Goal: Task Accomplishment & Management: Use online tool/utility

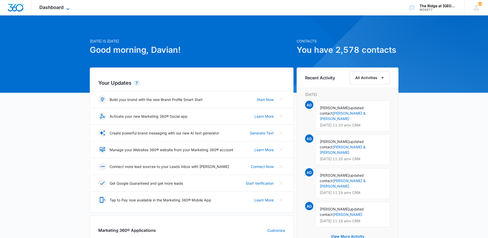
click at [55, 10] on span "Dashboard" at bounding box center [51, 7] width 24 height 5
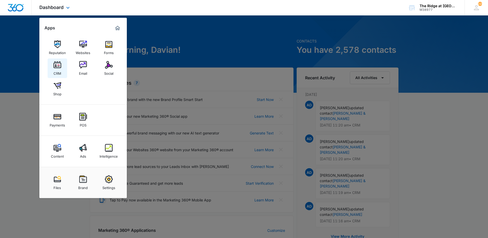
click at [58, 72] on div "CRM" at bounding box center [58, 72] width 8 height 7
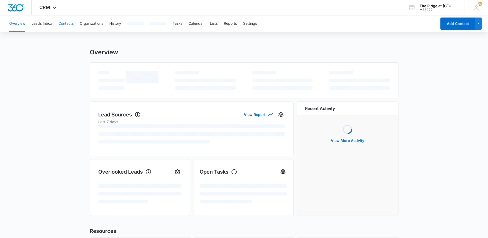
click at [58, 27] on button "Contacts" at bounding box center [65, 23] width 15 height 16
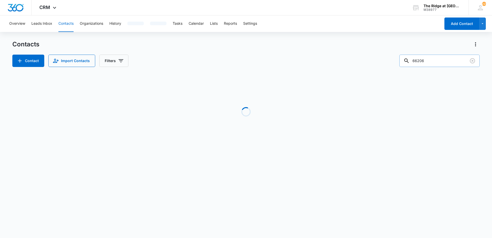
click at [433, 66] on input "66206" at bounding box center [439, 61] width 80 height 12
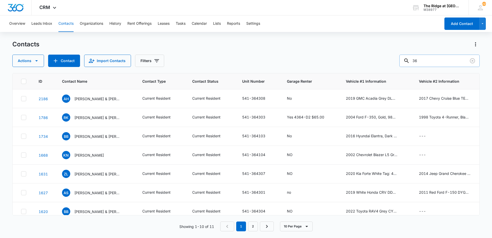
type input "3"
type input "364203"
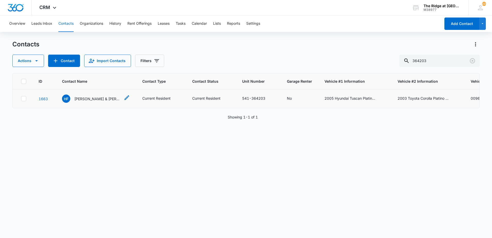
click at [97, 101] on p "[PERSON_NAME] & [PERSON_NAME]" at bounding box center [97, 98] width 46 height 5
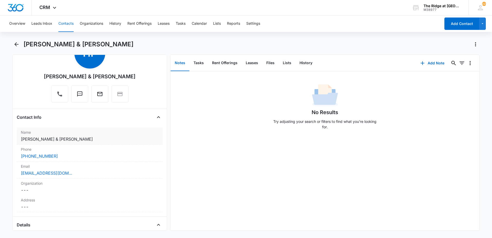
scroll to position [26, 0]
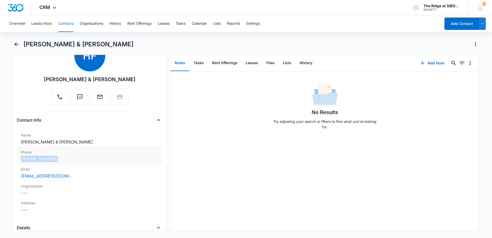
drag, startPoint x: 58, startPoint y: 165, endPoint x: 21, endPoint y: 165, distance: 36.6
click at [21, 162] on div "[PHONE_NUMBER]" at bounding box center [90, 159] width 138 height 6
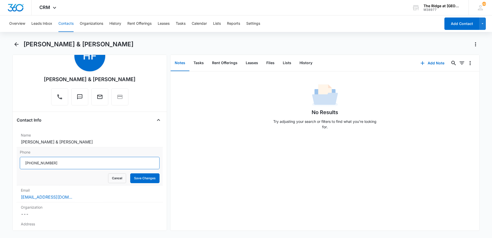
click at [33, 169] on input "Phone" at bounding box center [90, 163] width 140 height 12
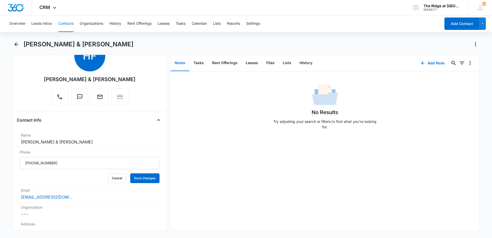
click at [69, 23] on button "Contacts" at bounding box center [65, 23] width 15 height 16
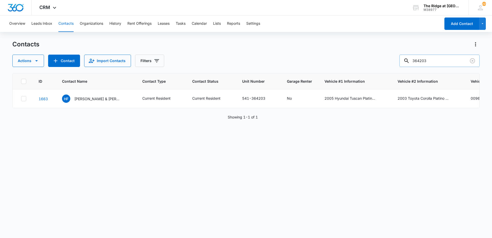
click at [440, 59] on input "364203" at bounding box center [439, 61] width 80 height 12
type input "364206"
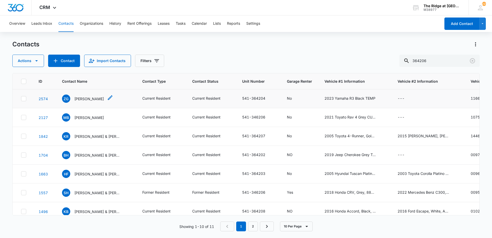
click at [87, 96] on p "[PERSON_NAME]" at bounding box center [89, 98] width 30 height 5
click at [453, 60] on input "364206" at bounding box center [439, 61] width 80 height 12
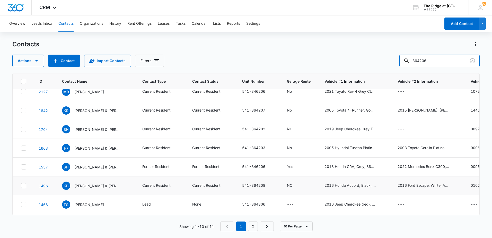
scroll to position [51, 0]
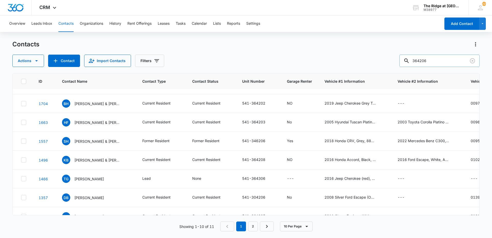
click at [420, 60] on input "364206" at bounding box center [439, 61] width 80 height 12
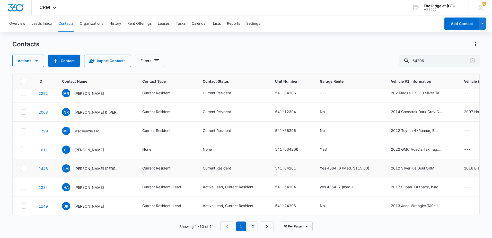
scroll to position [0, 0]
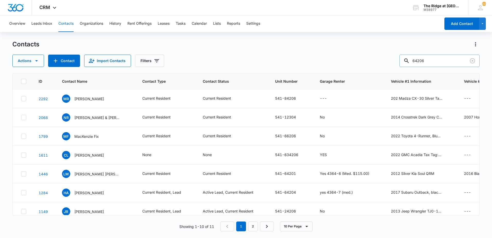
click at [445, 60] on input "64206" at bounding box center [439, 61] width 80 height 12
type input "64207"
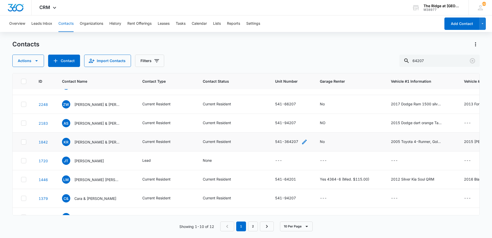
scroll to position [40, 0]
